Goal: Information Seeking & Learning: Learn about a topic

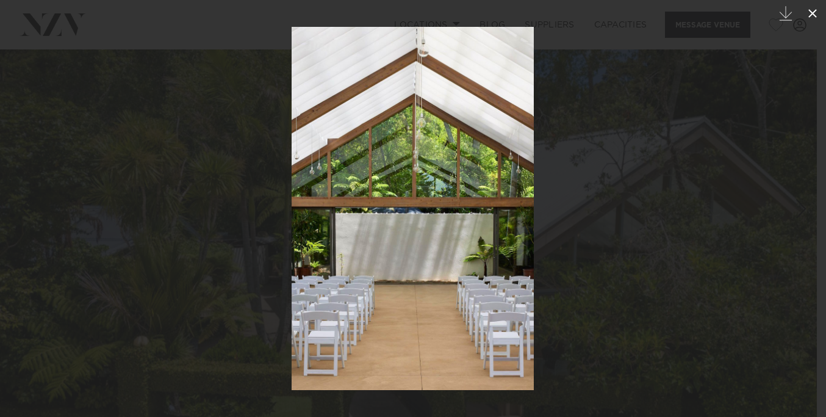
click at [808, 6] on icon at bounding box center [812, 13] width 15 height 15
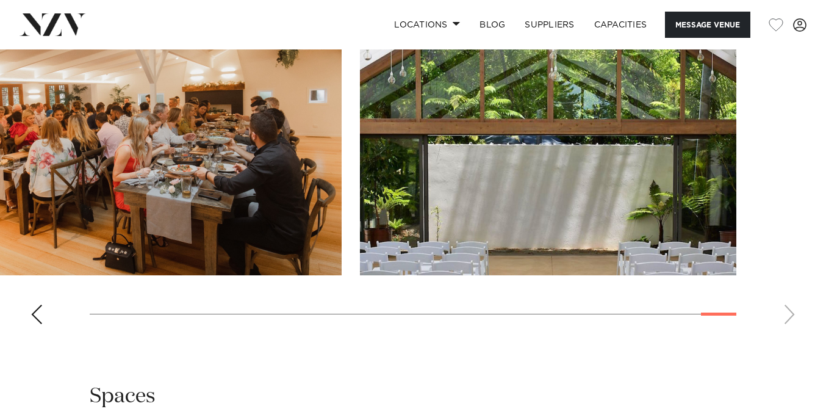
scroll to position [1645, 0]
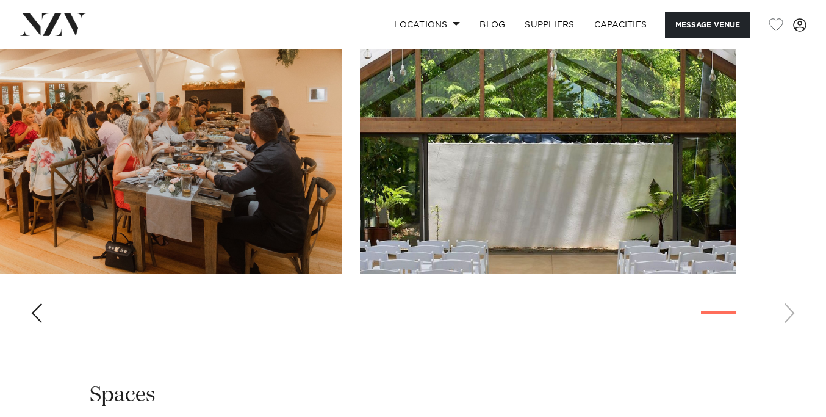
click at [35, 323] on div "Previous slide" at bounding box center [37, 313] width 12 height 20
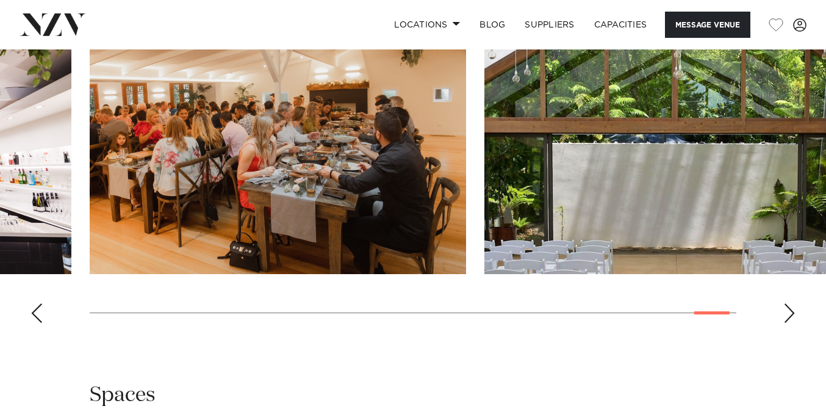
click at [35, 323] on div "Previous slide" at bounding box center [37, 313] width 12 height 20
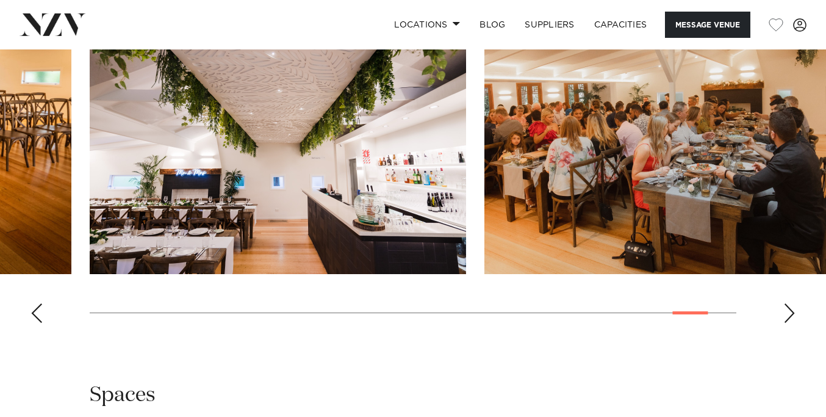
click at [35, 323] on div "Previous slide" at bounding box center [37, 313] width 12 height 20
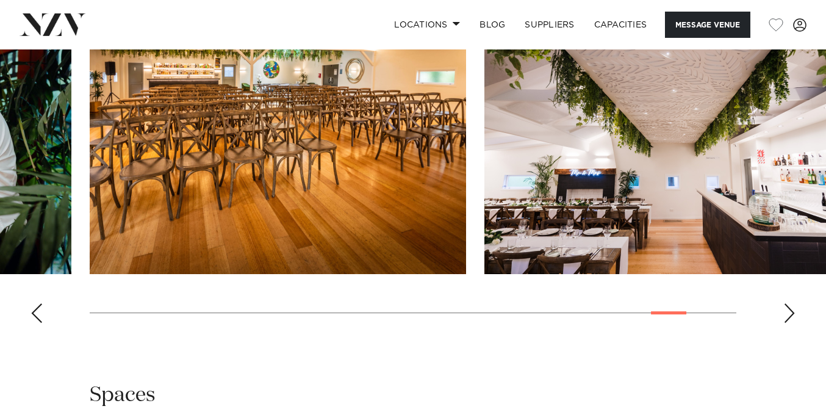
click at [35, 323] on div "Previous slide" at bounding box center [37, 313] width 12 height 20
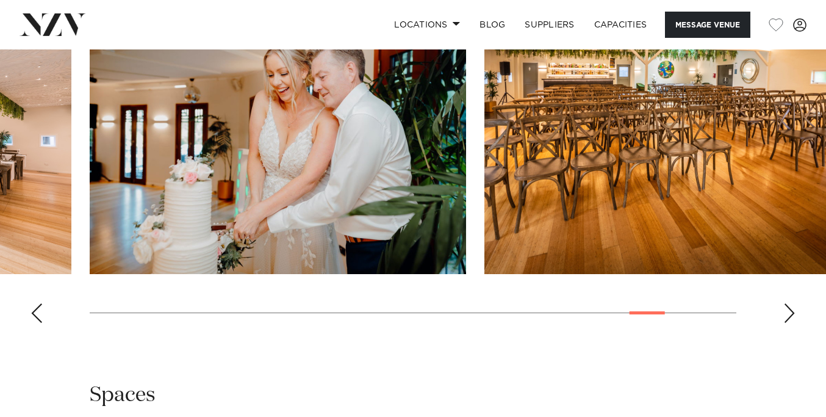
click at [35, 323] on div "Previous slide" at bounding box center [37, 313] width 12 height 20
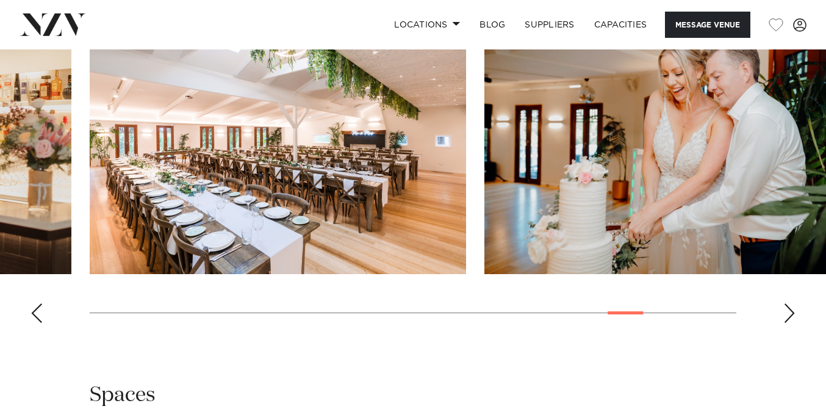
click at [35, 323] on div "Previous slide" at bounding box center [37, 313] width 12 height 20
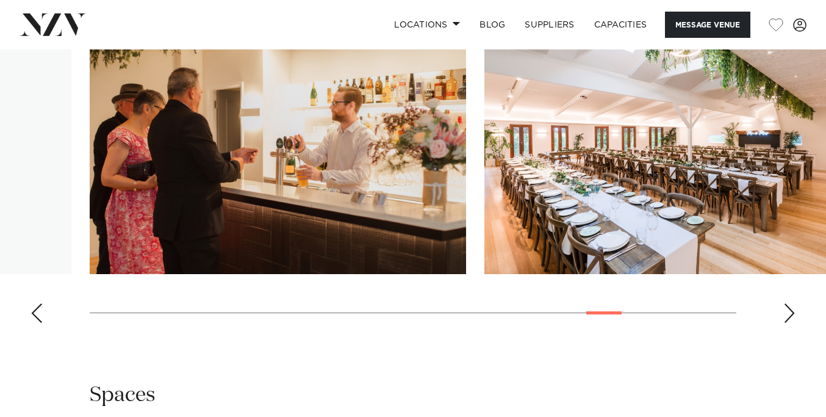
click at [35, 323] on div "Previous slide" at bounding box center [37, 313] width 12 height 20
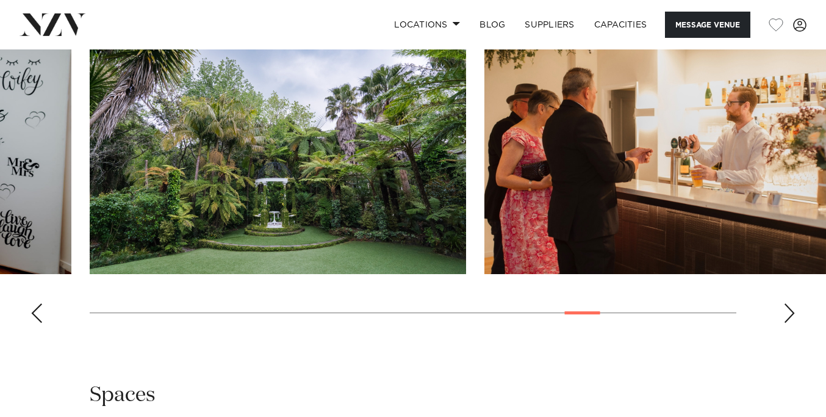
click at [35, 323] on div "Previous slide" at bounding box center [37, 313] width 12 height 20
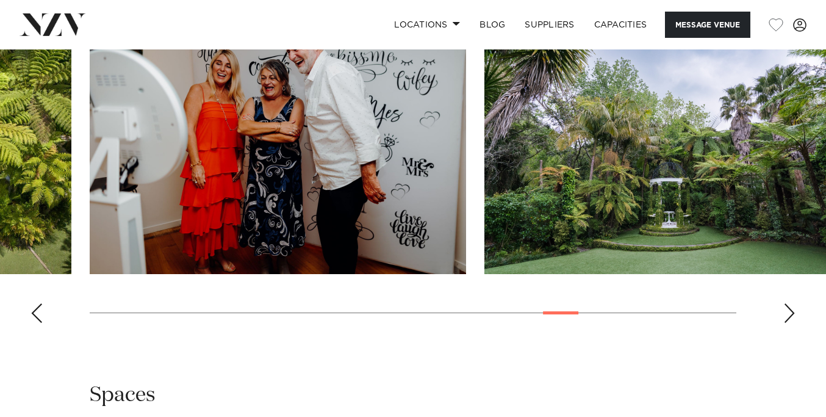
click at [35, 323] on div "Previous slide" at bounding box center [37, 313] width 12 height 20
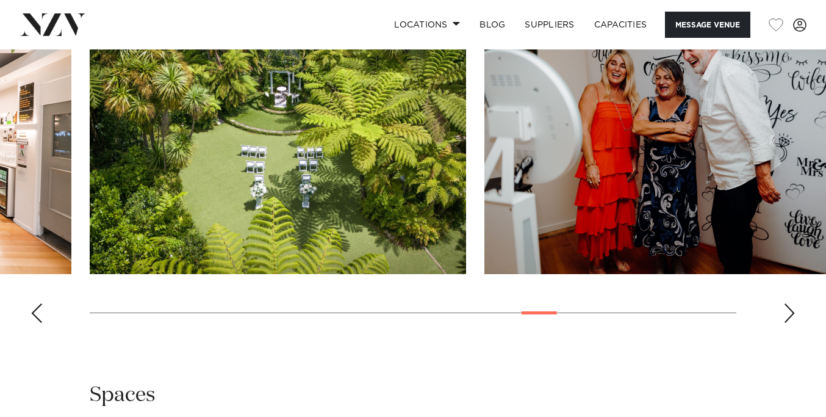
click at [35, 323] on div "Previous slide" at bounding box center [37, 313] width 12 height 20
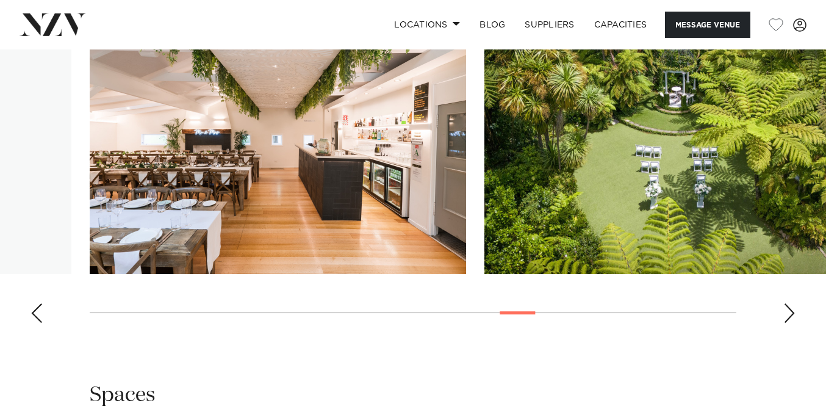
click at [35, 323] on div "Previous slide" at bounding box center [37, 313] width 12 height 20
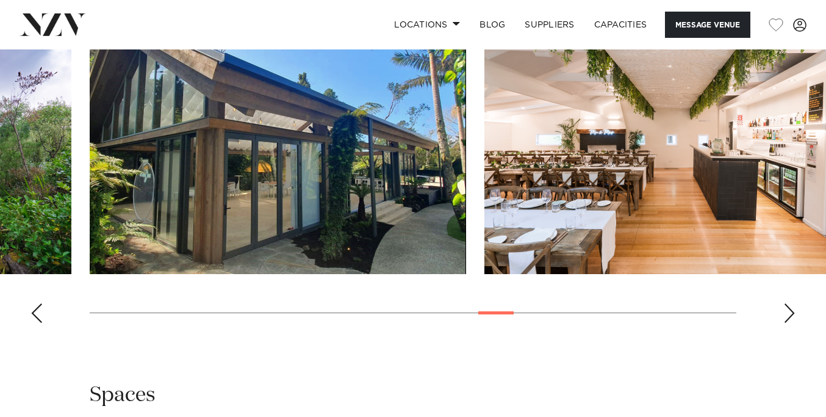
click at [35, 323] on div "Previous slide" at bounding box center [37, 313] width 12 height 20
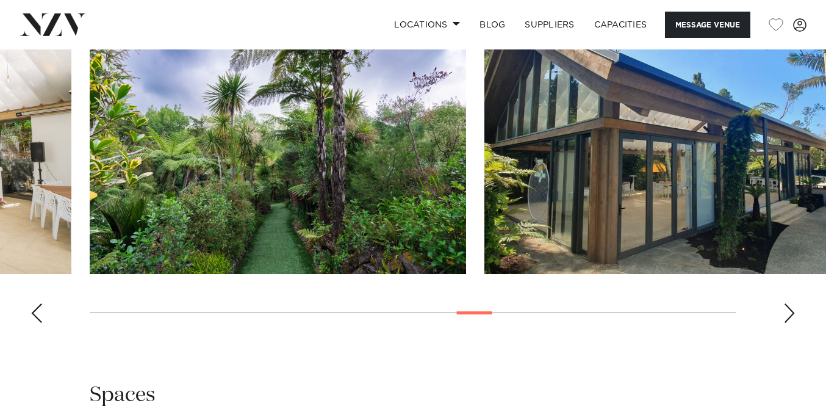
click at [35, 323] on div "Previous slide" at bounding box center [37, 313] width 12 height 20
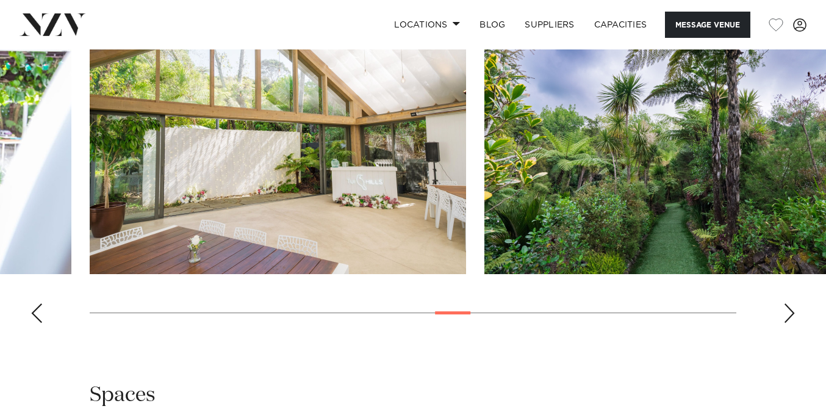
click at [35, 323] on div "Previous slide" at bounding box center [37, 313] width 12 height 20
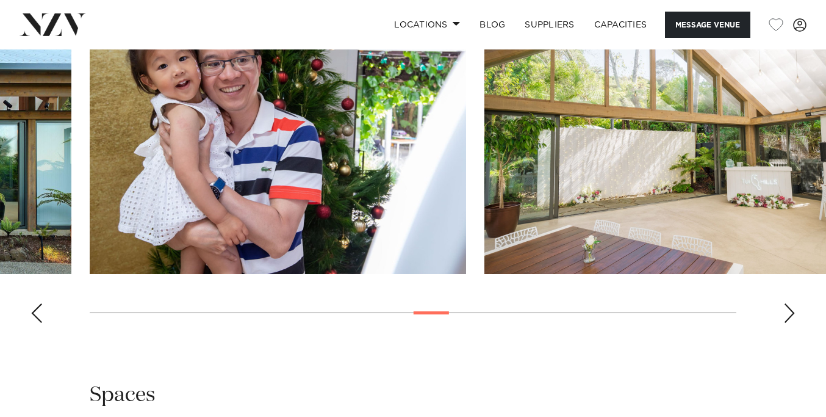
click at [35, 323] on div "Previous slide" at bounding box center [37, 313] width 12 height 20
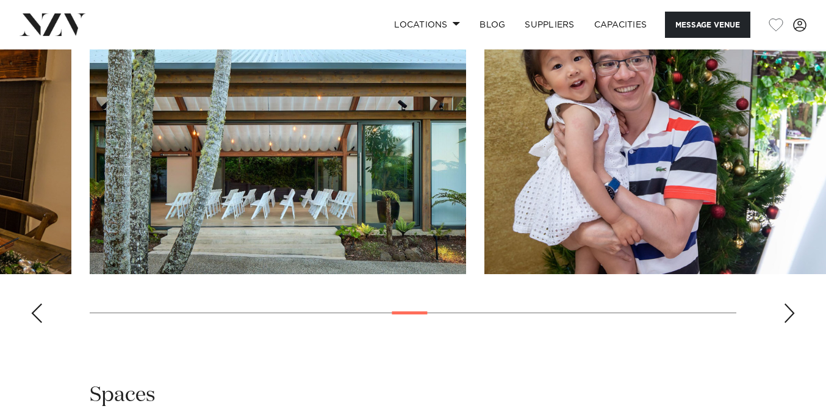
click at [35, 323] on div "Previous slide" at bounding box center [37, 313] width 12 height 20
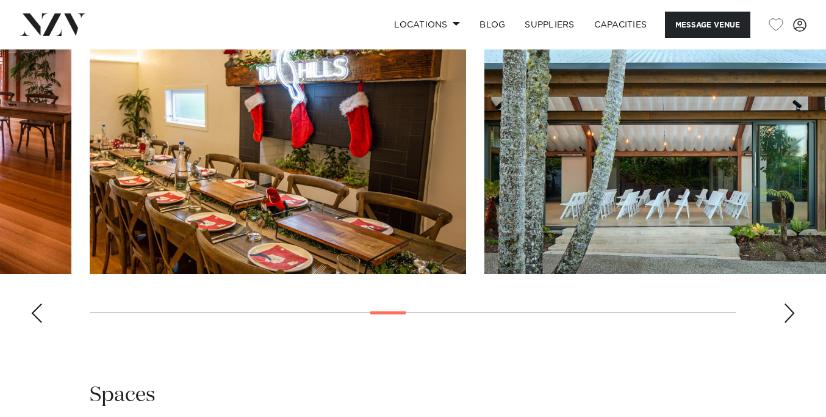
click at [35, 323] on div "Previous slide" at bounding box center [37, 313] width 12 height 20
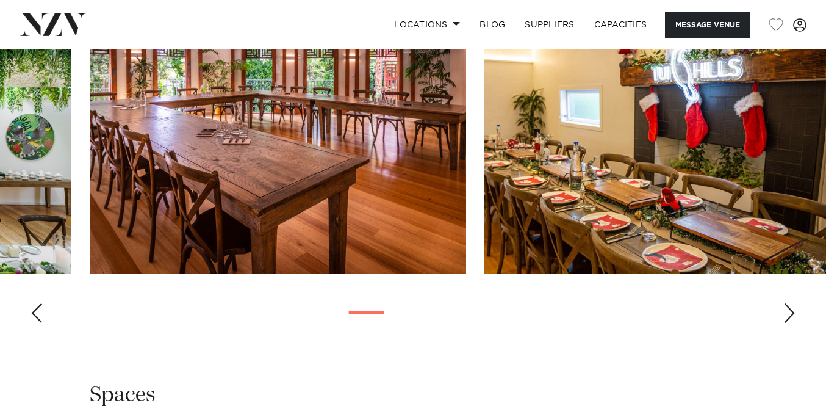
click at [35, 323] on div "Previous slide" at bounding box center [37, 313] width 12 height 20
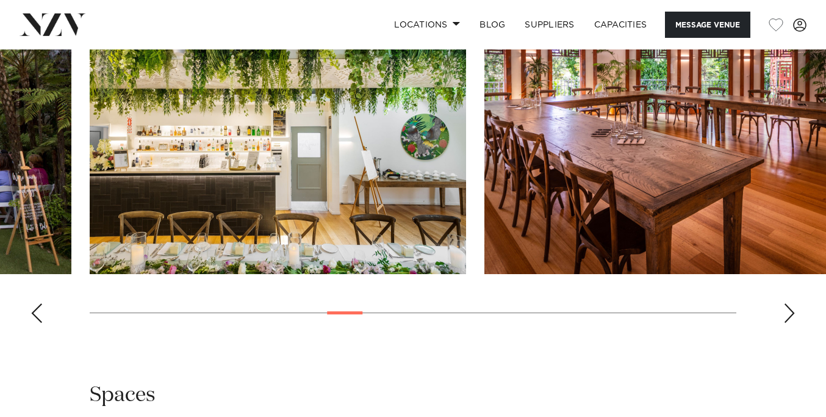
click at [35, 323] on div "Previous slide" at bounding box center [37, 313] width 12 height 20
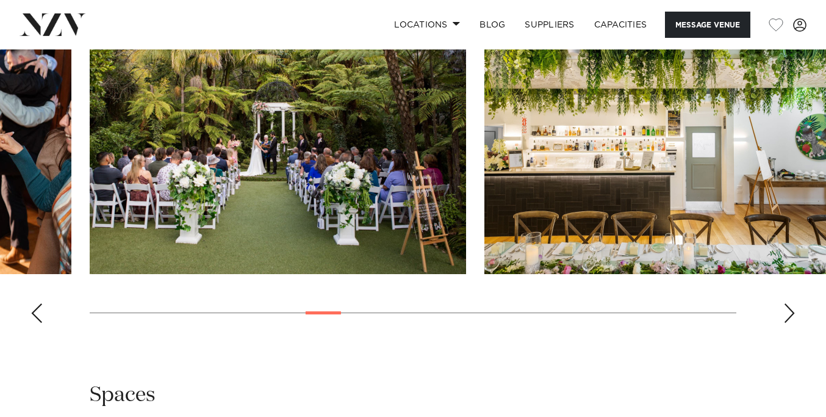
click at [35, 323] on div "Previous slide" at bounding box center [37, 313] width 12 height 20
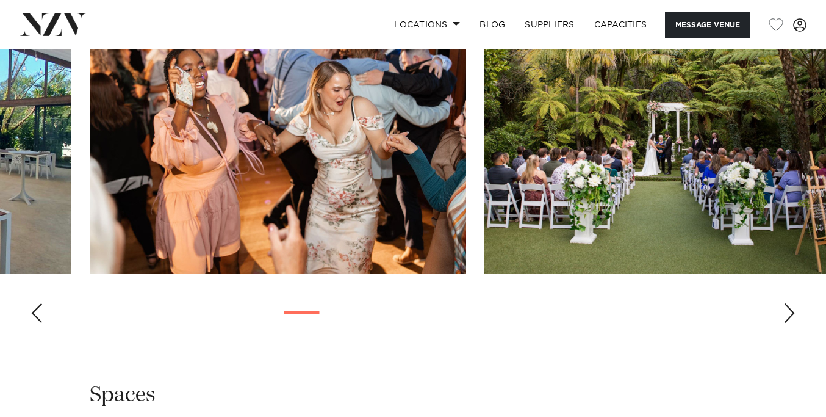
click at [35, 323] on div "Previous slide" at bounding box center [37, 313] width 12 height 20
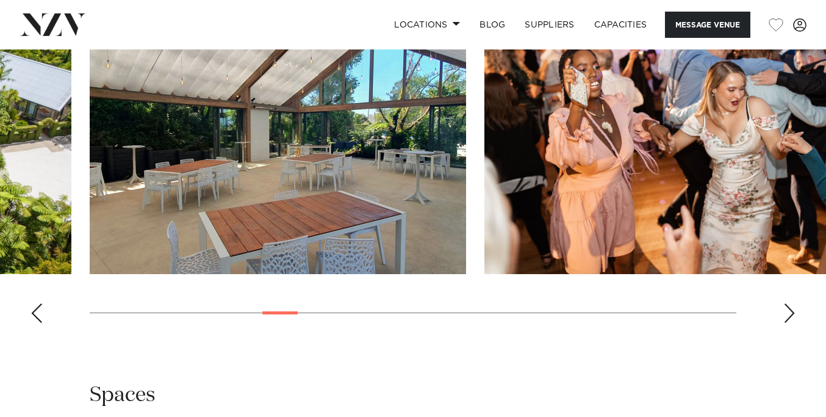
click at [35, 323] on div "Previous slide" at bounding box center [37, 313] width 12 height 20
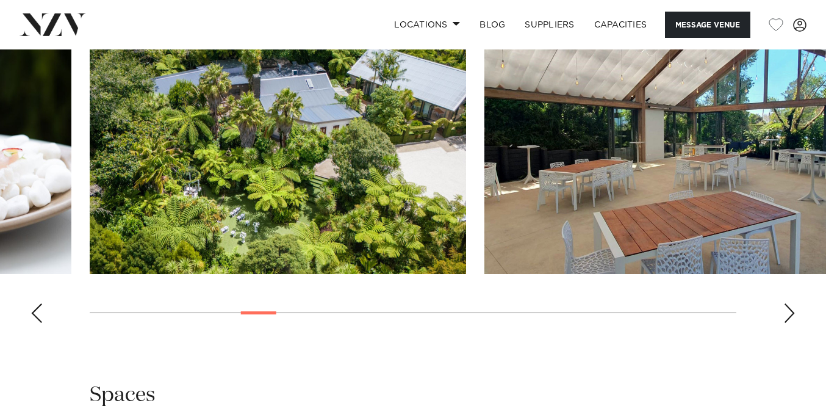
click at [35, 323] on div "Previous slide" at bounding box center [37, 313] width 12 height 20
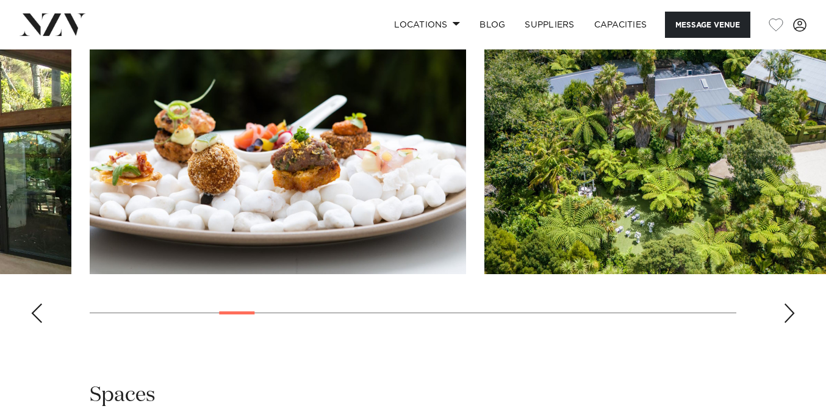
click at [35, 323] on div "Previous slide" at bounding box center [37, 313] width 12 height 20
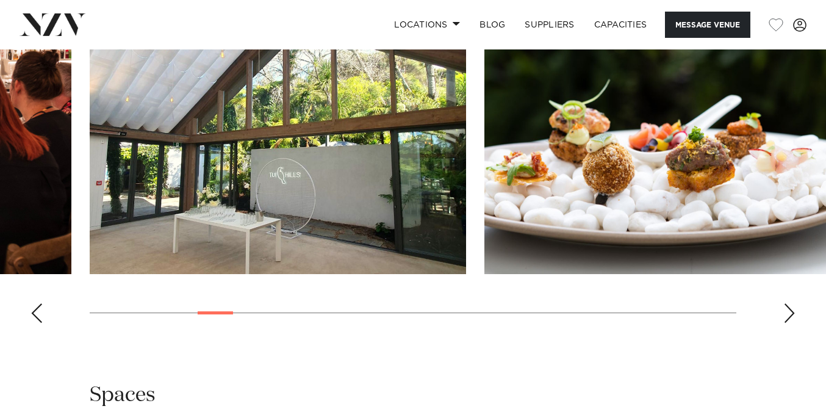
click at [35, 323] on div "Previous slide" at bounding box center [37, 313] width 12 height 20
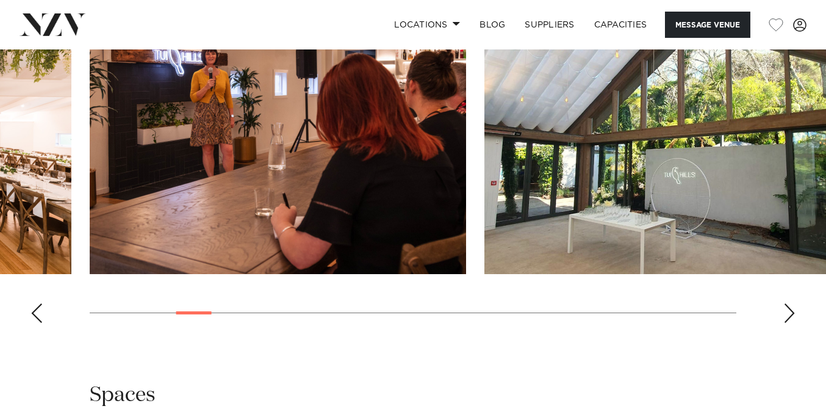
click at [35, 323] on div "Previous slide" at bounding box center [37, 313] width 12 height 20
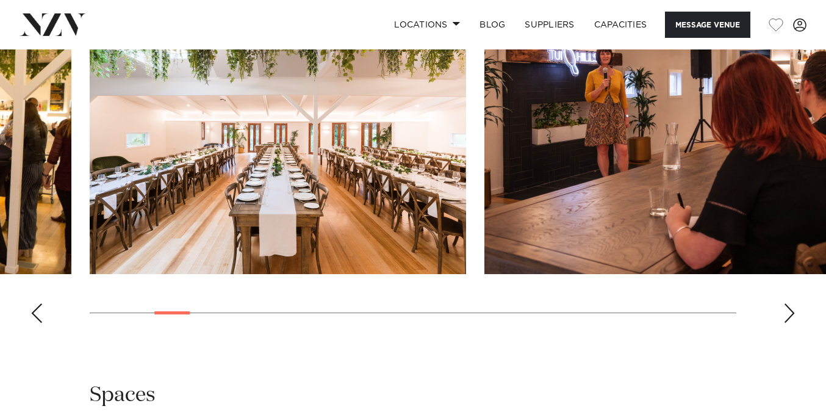
click at [35, 323] on div "Previous slide" at bounding box center [37, 313] width 12 height 20
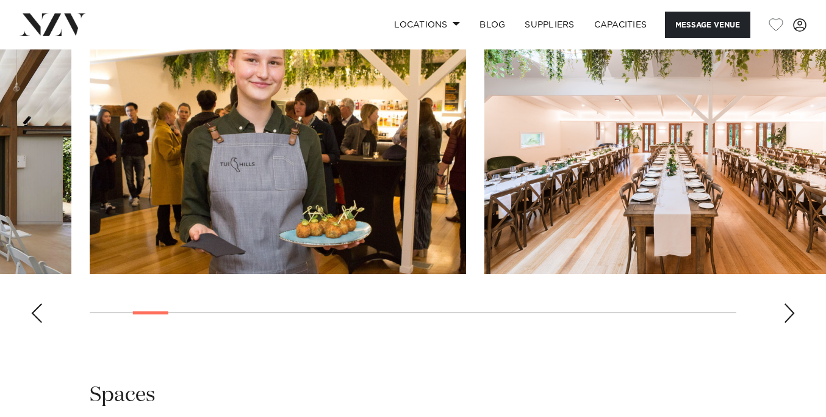
click at [35, 323] on div "Previous slide" at bounding box center [37, 313] width 12 height 20
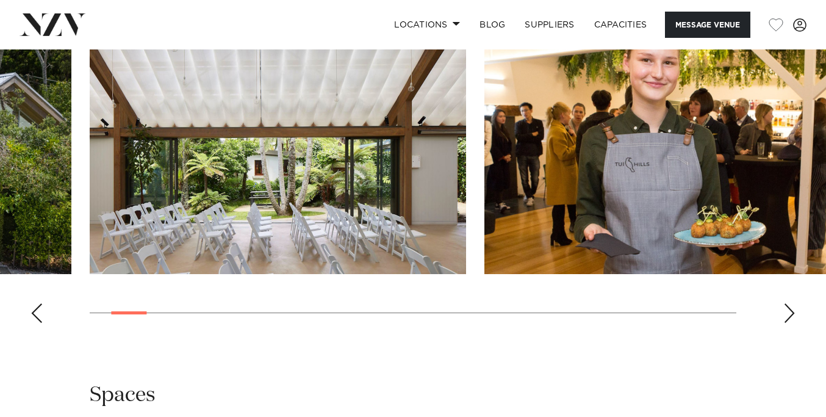
click at [35, 323] on div "Previous slide" at bounding box center [37, 313] width 12 height 20
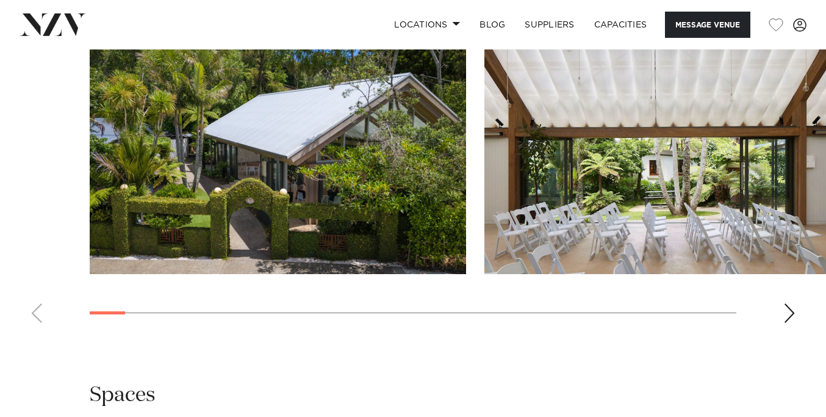
click at [35, 332] on swiper-container at bounding box center [413, 165] width 826 height 335
